Goal: Information Seeking & Learning: Learn about a topic

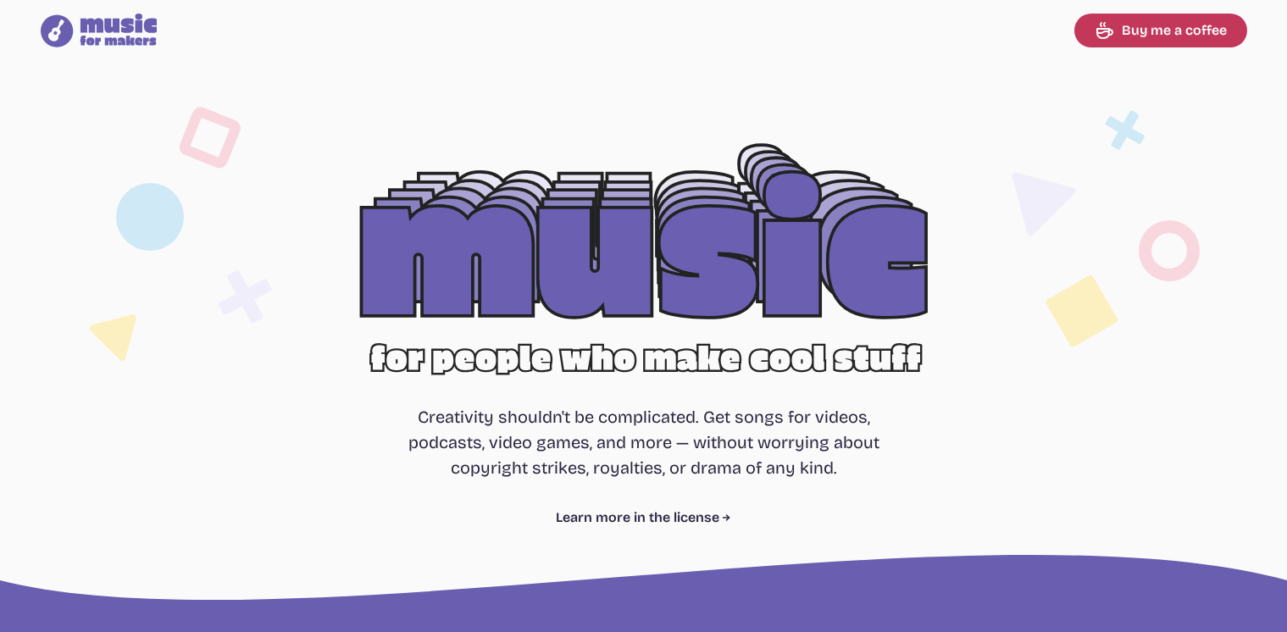
select select "most popular"
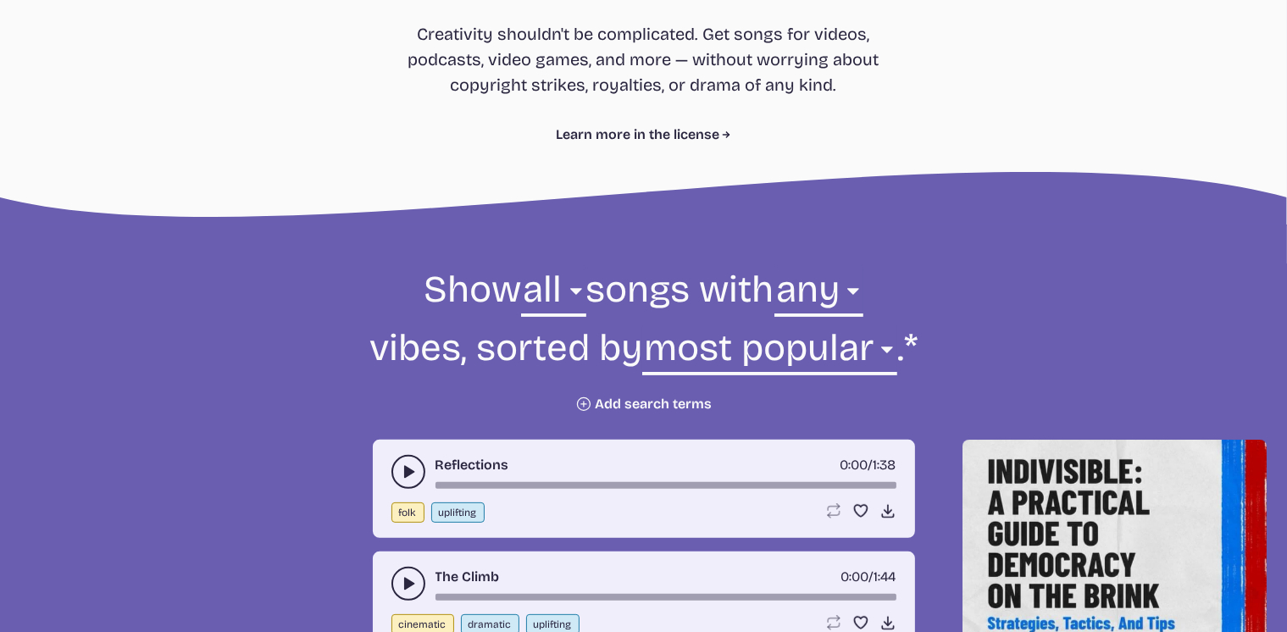
scroll to position [400, 0]
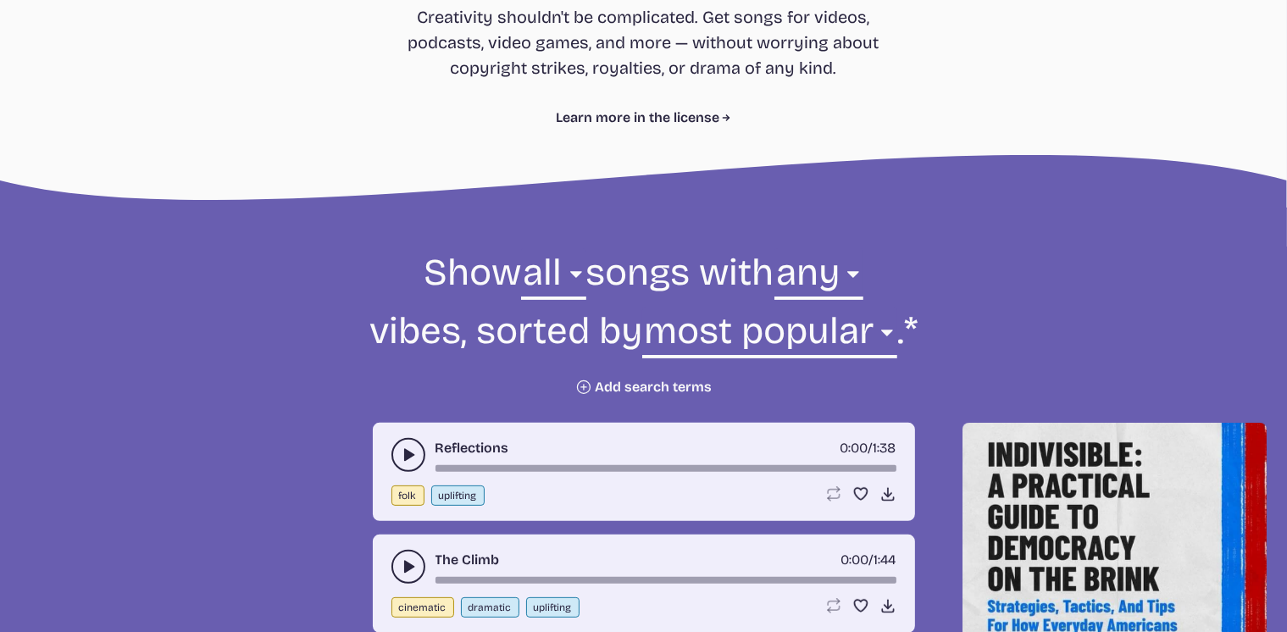
click at [400, 446] on button "play-pause toggle" at bounding box center [409, 455] width 34 height 34
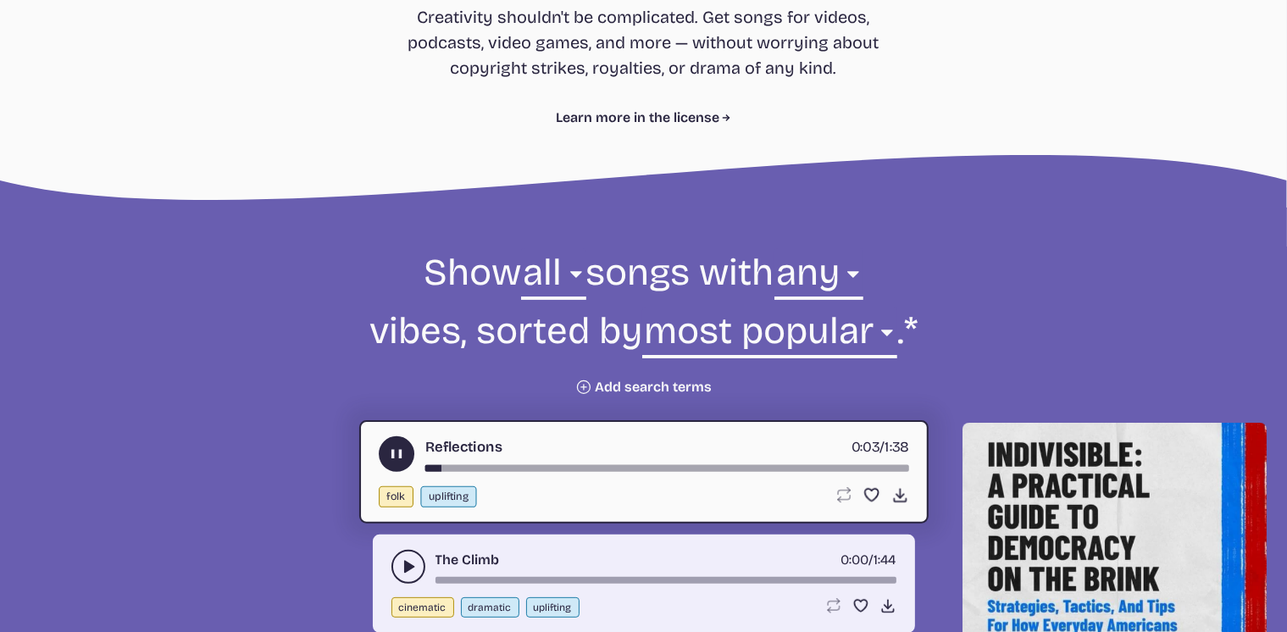
click at [400, 449] on use "play-pause toggle" at bounding box center [396, 455] width 18 height 18
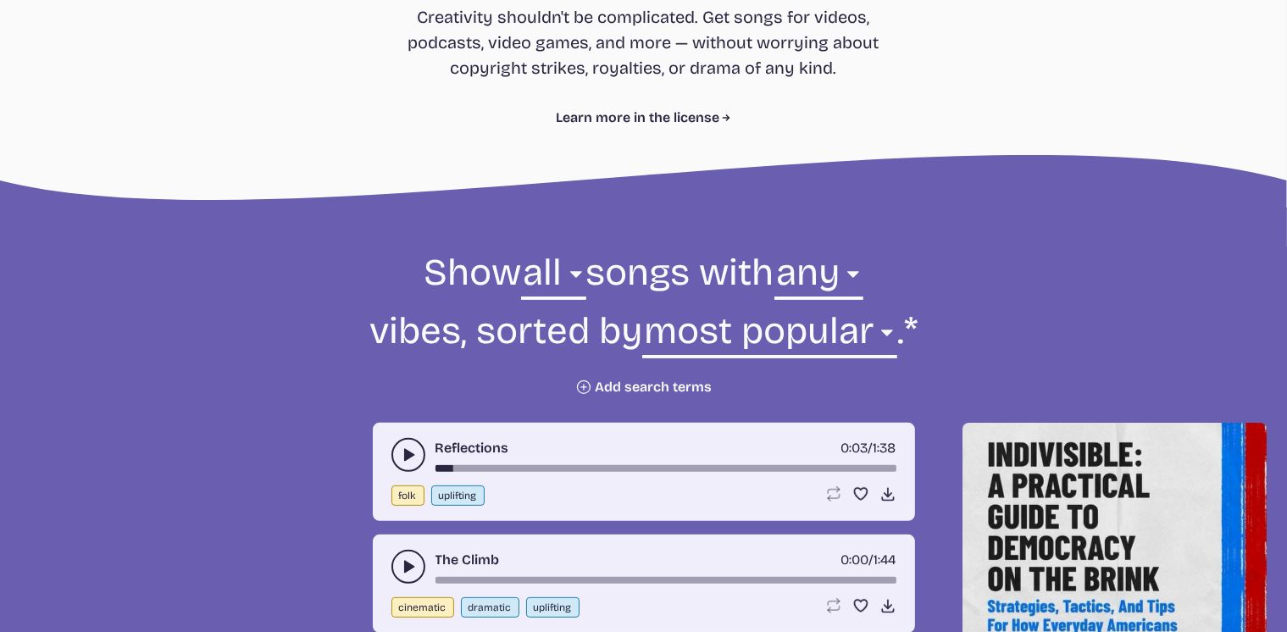
click at [586, 386] on icon "Plus icon" at bounding box center [583, 387] width 17 height 17
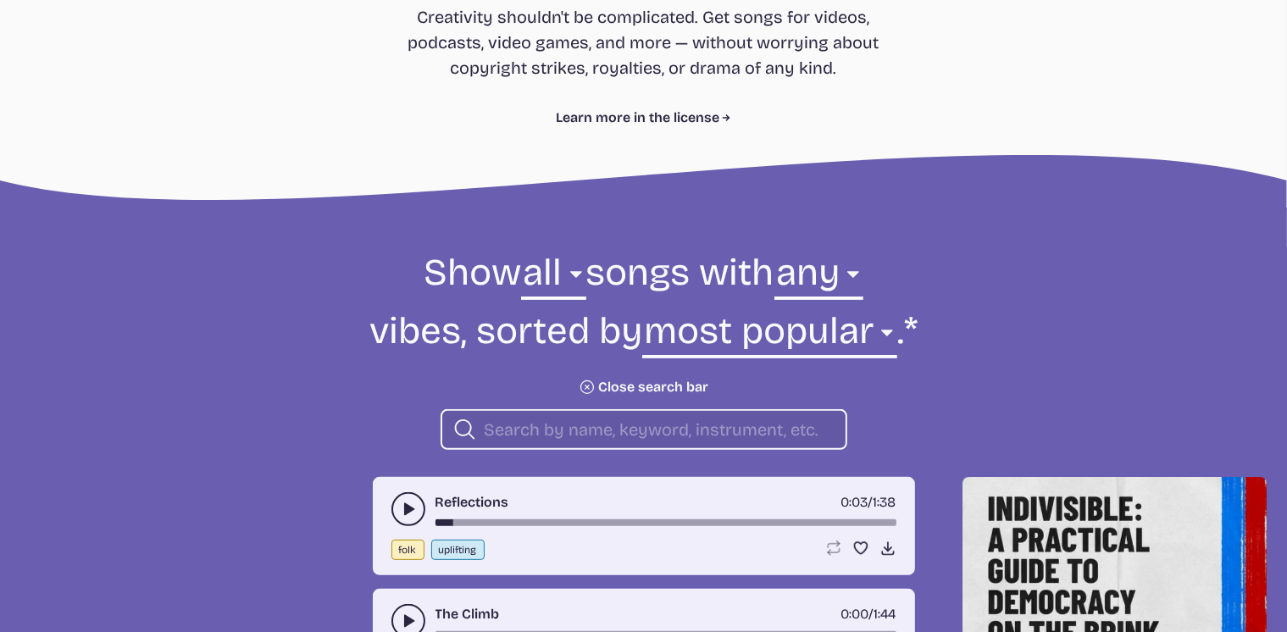
drag, startPoint x: 461, startPoint y: 401, endPoint x: 530, endPoint y: 430, distance: 74.5
click at [466, 409] on form "Show all ambient cinematic electronic folk holiday jazz pop rock world all song…" at bounding box center [644, 349] width 922 height 202
click at [531, 430] on input "search" at bounding box center [658, 430] width 348 height 22
click at [513, 423] on input "search" at bounding box center [658, 430] width 348 height 22
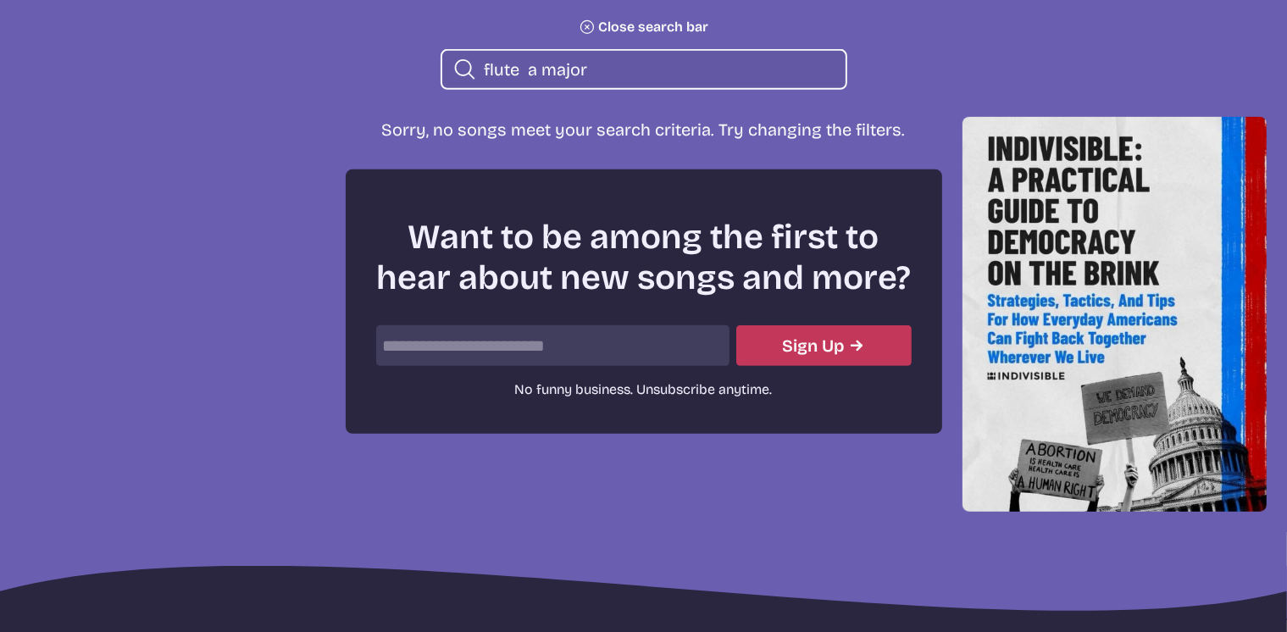
scroll to position [796, 0]
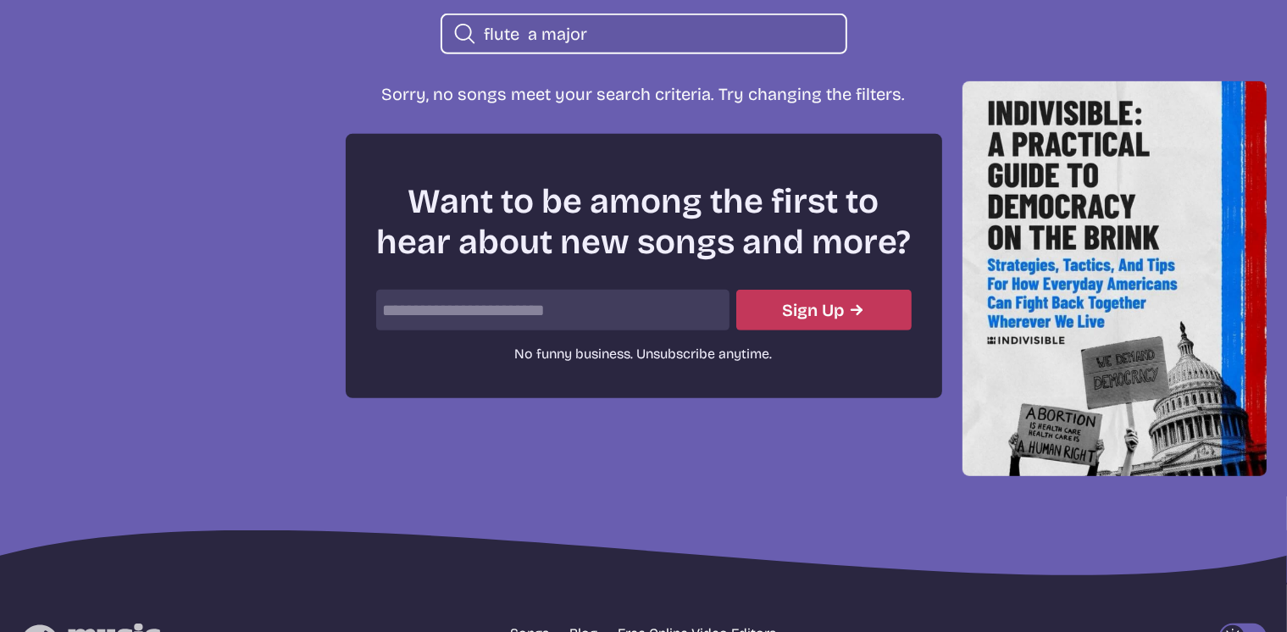
click at [595, 23] on input "flute a major" at bounding box center [658, 34] width 348 height 22
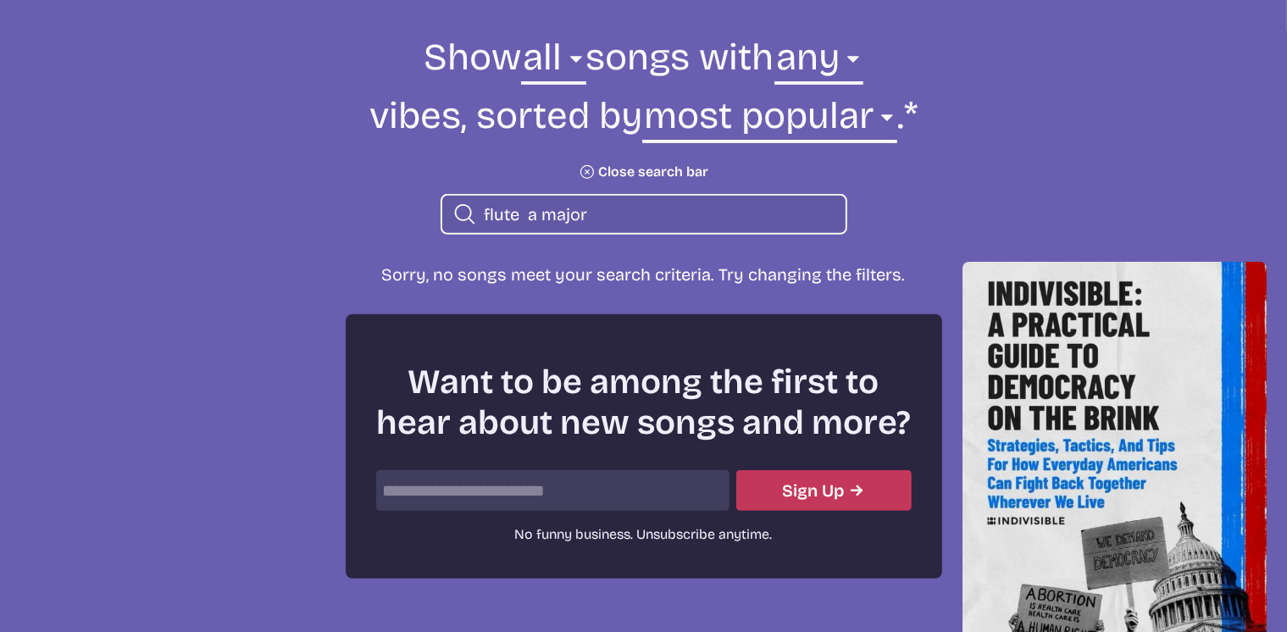
scroll to position [598, 0]
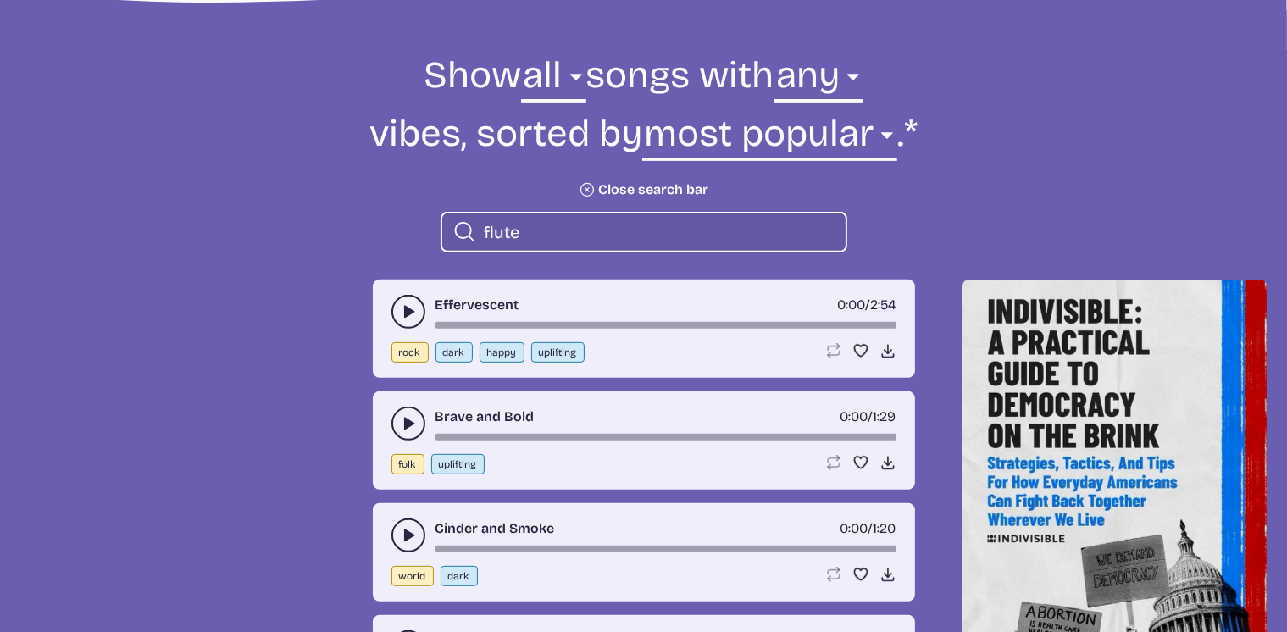
type input "flute"
click at [406, 319] on icon "play-pause toggle" at bounding box center [408, 311] width 17 height 17
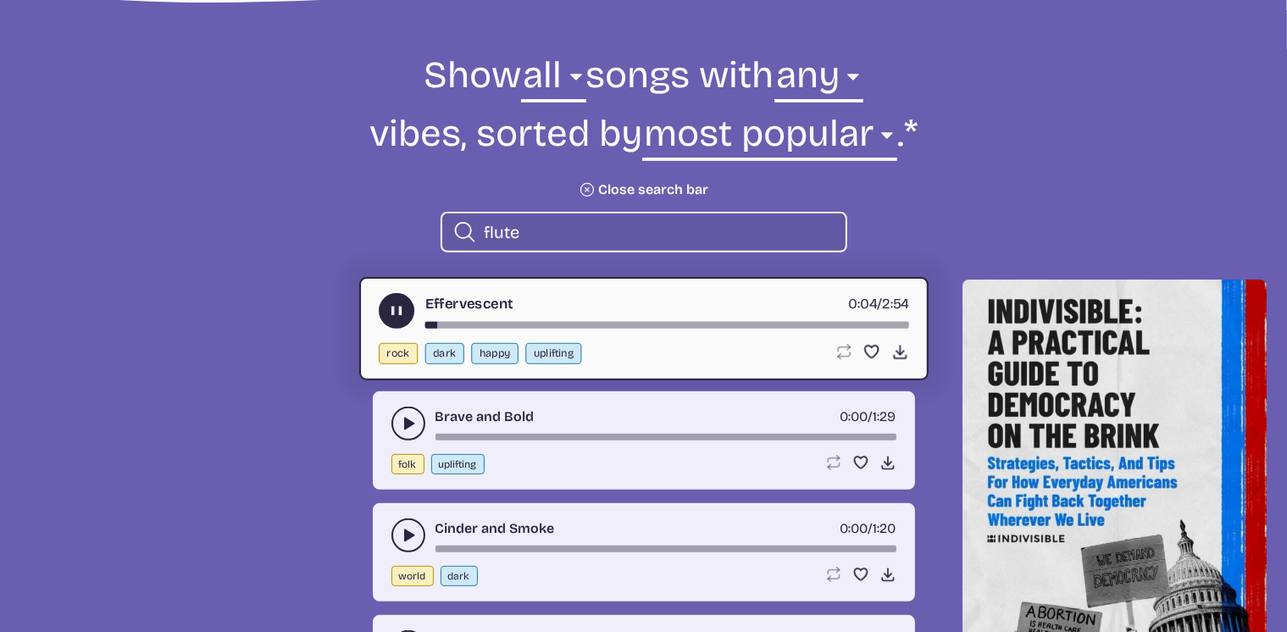
click at [397, 295] on button "play-pause toggle" at bounding box center [397, 311] width 36 height 36
